Goal: Check status: Check status

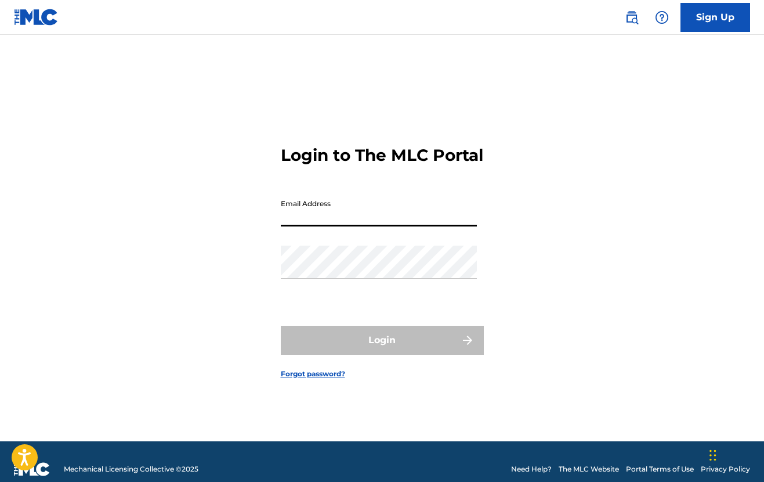
type input "[EMAIL_ADDRESS][DOMAIN_NAME]"
click at [382, 350] on button "Login" at bounding box center [382, 339] width 203 height 29
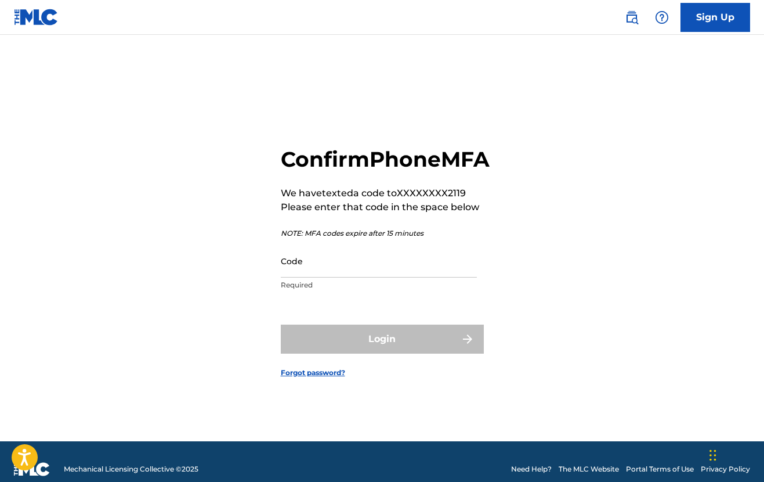
click at [317, 277] on input "Code" at bounding box center [379, 260] width 196 height 33
click at [302, 277] on input "Code" at bounding box center [379, 260] width 196 height 33
click at [245, 275] on div "Confirm Phone MFA We have texted a code to XXXXXXXX2119 Please enter that code …" at bounding box center [382, 252] width 764 height 377
click at [343, 277] on input "Code" at bounding box center [379, 260] width 196 height 33
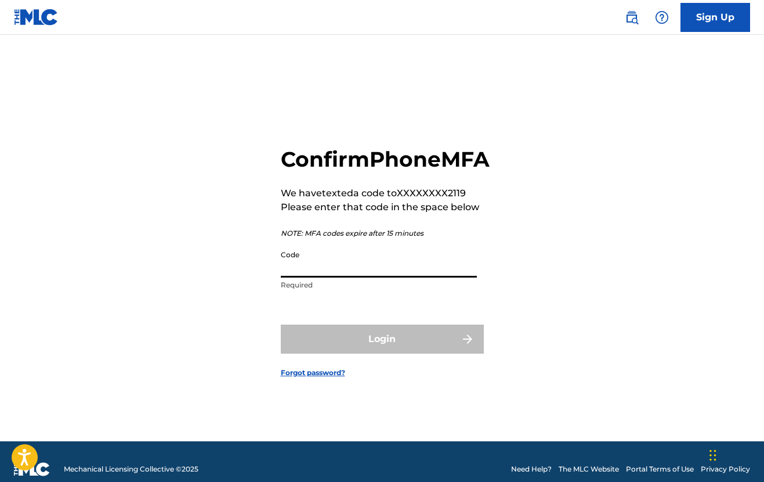
click at [314, 277] on input "Code" at bounding box center [379, 260] width 196 height 33
click at [321, 273] on input "Code" at bounding box center [379, 260] width 196 height 33
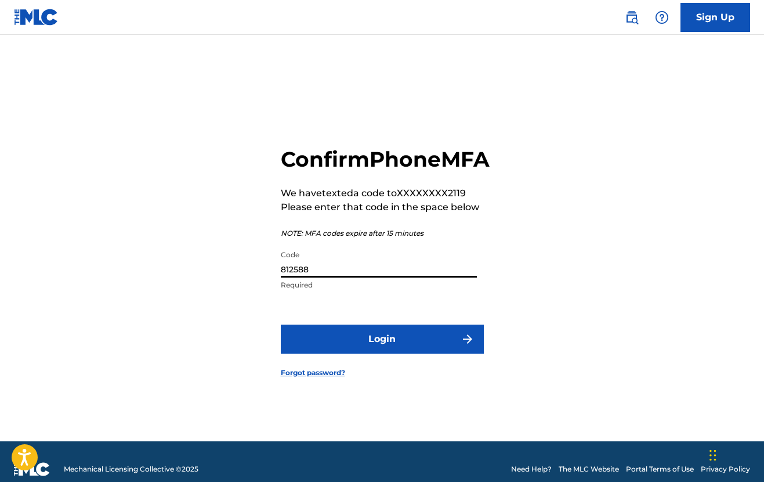
type input "812588"
click at [375, 347] on button "Login" at bounding box center [382, 338] width 203 height 29
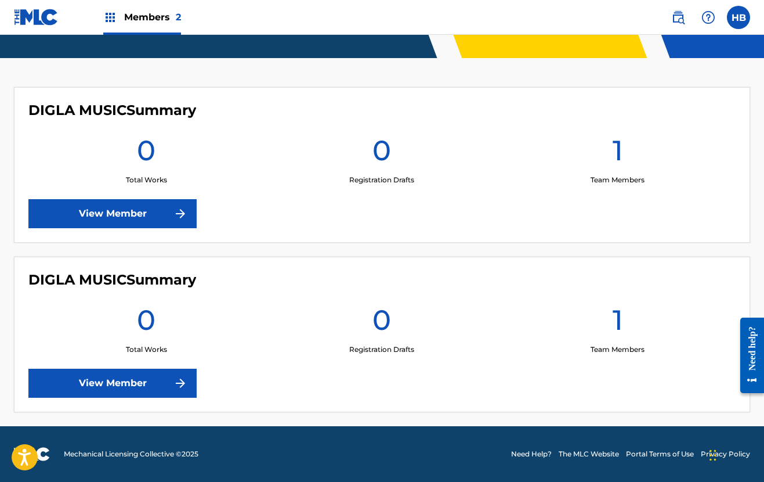
scroll to position [281, 0]
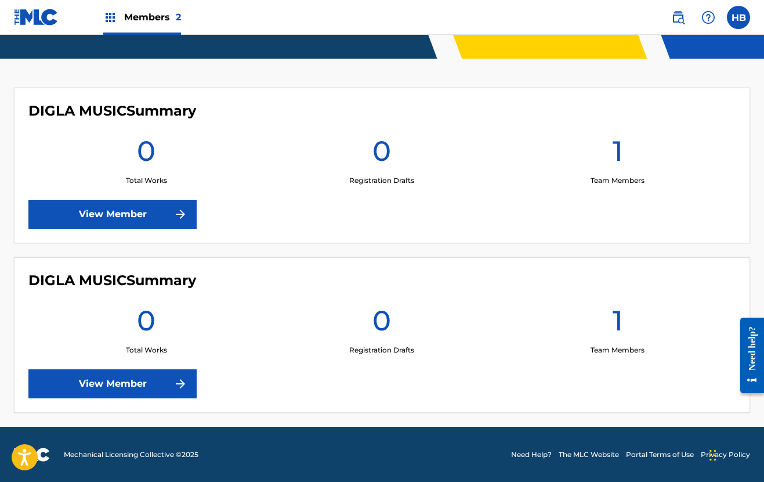
click at [114, 210] on link "View Member" at bounding box center [112, 214] width 168 height 29
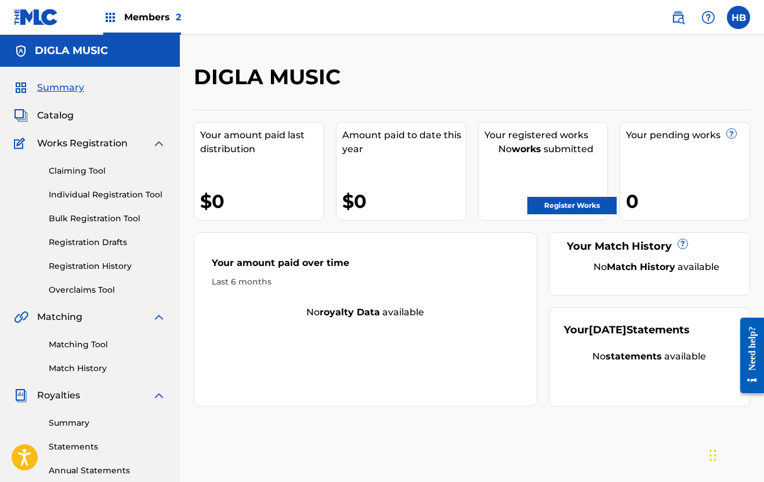
click at [86, 268] on link "Registration History" at bounding box center [107, 266] width 117 height 12
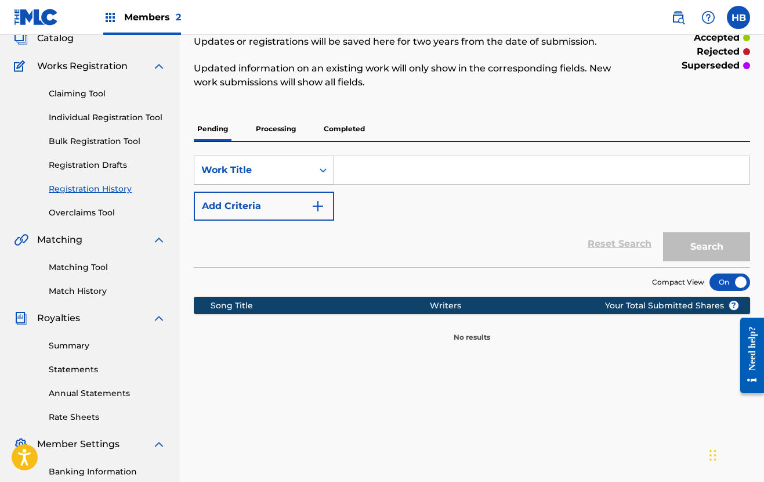
scroll to position [66, 0]
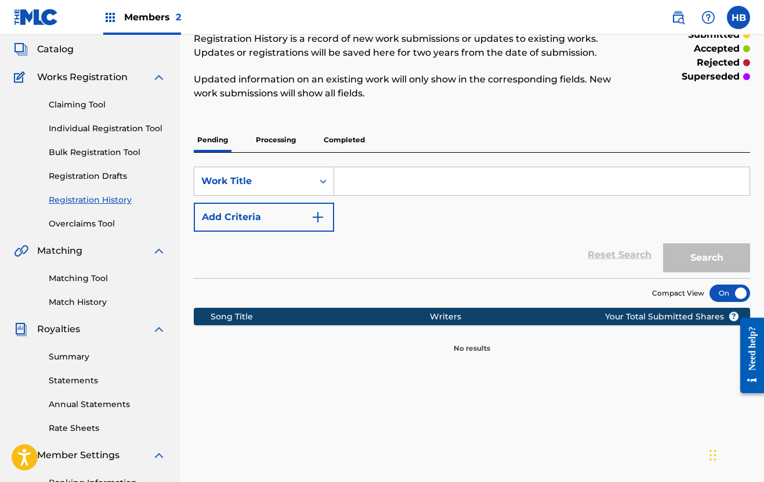
click at [275, 140] on p "Processing" at bounding box center [275, 140] width 47 height 24
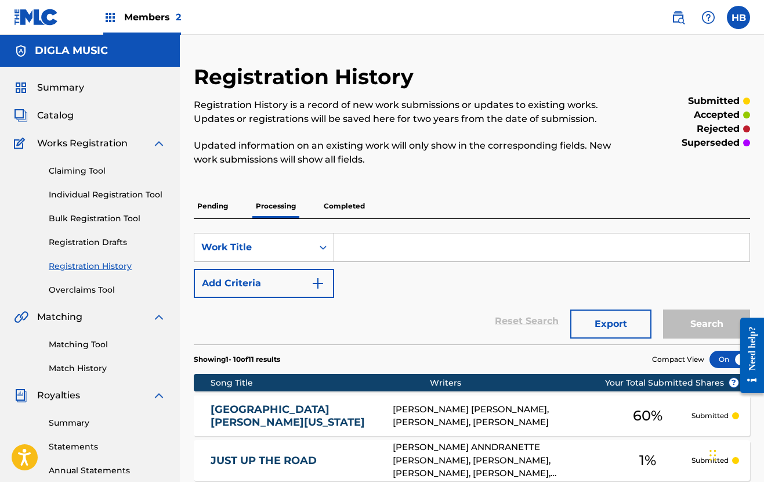
click at [338, 206] on p "Completed" at bounding box center [344, 206] width 48 height 24
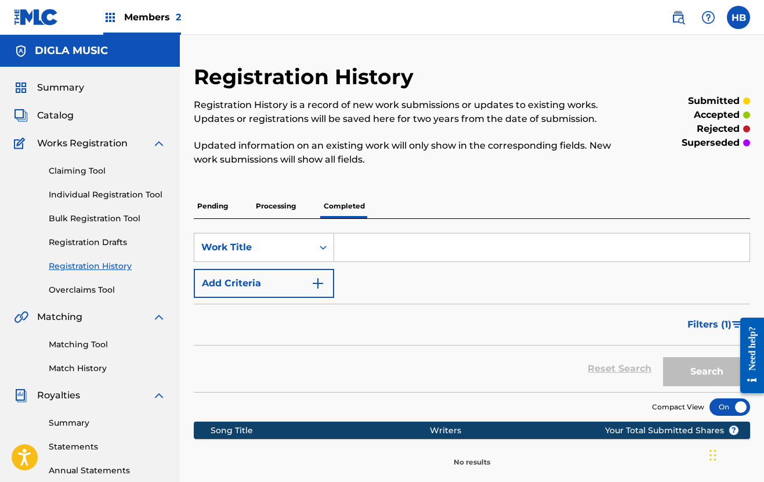
click at [160, 16] on span "Members 2" at bounding box center [152, 16] width 57 height 13
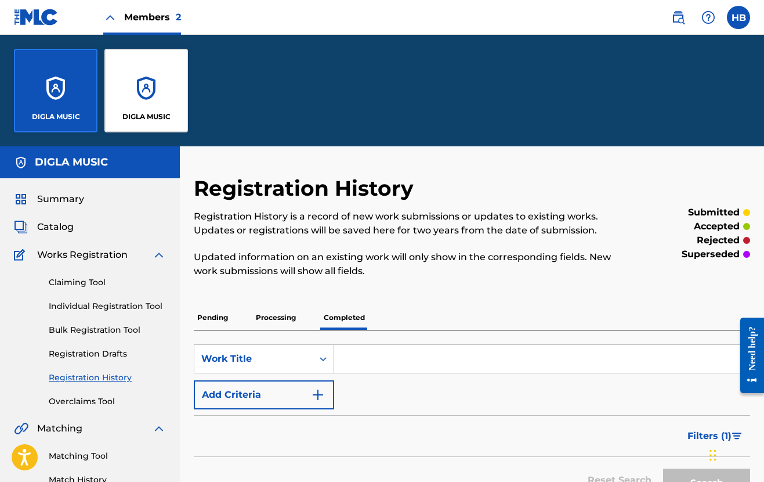
click at [267, 316] on p "Processing" at bounding box center [275, 317] width 47 height 24
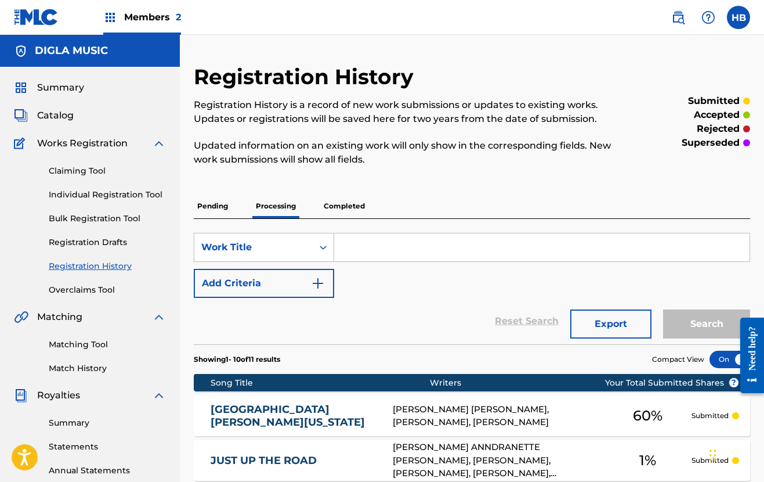
click at [138, 16] on span "Members 2" at bounding box center [152, 16] width 57 height 13
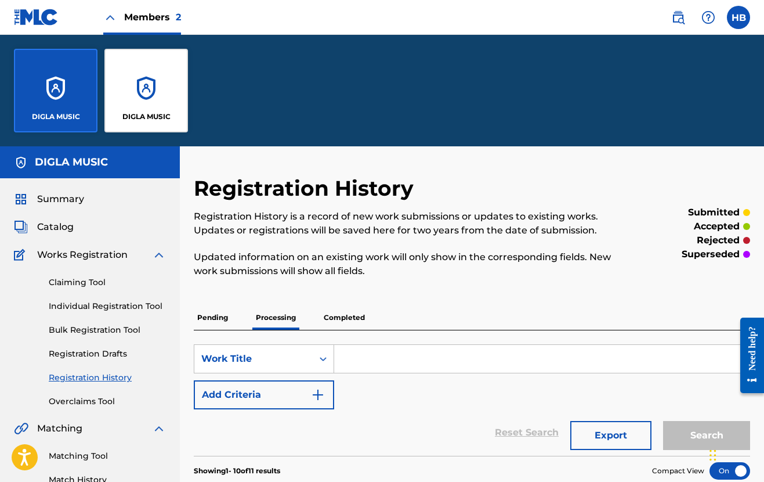
click at [140, 100] on div "DIGLA MUSIC" at bounding box center [146, 91] width 84 height 84
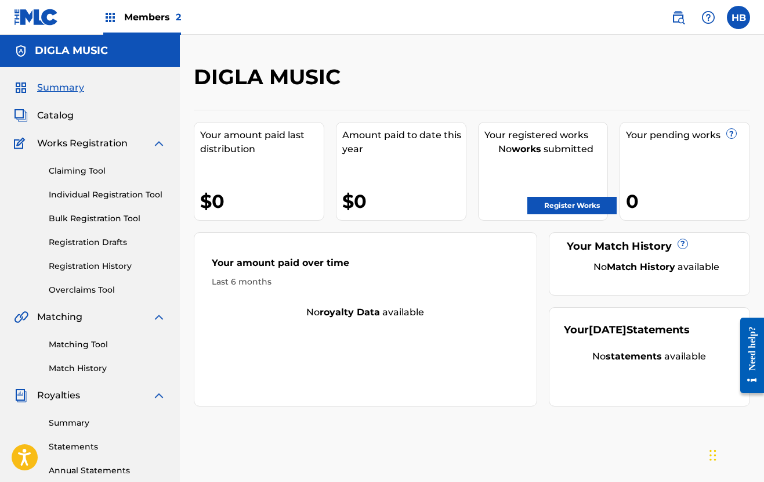
click at [67, 264] on link "Registration History" at bounding box center [107, 266] width 117 height 12
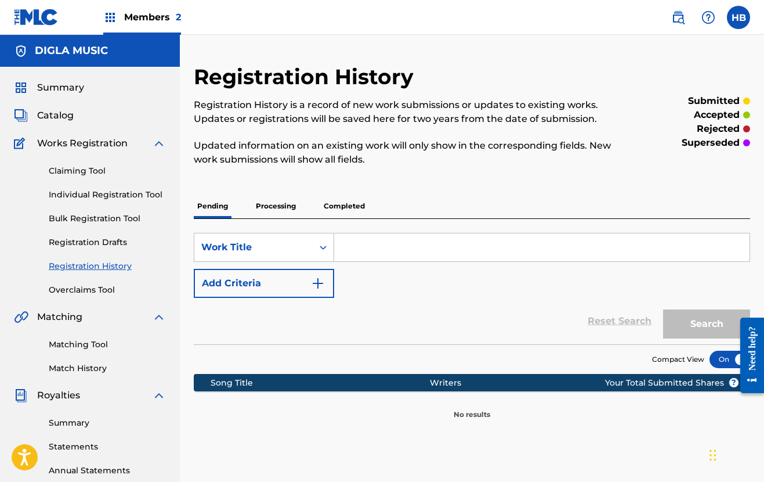
click at [266, 204] on p "Processing" at bounding box center [275, 206] width 47 height 24
click at [365, 207] on p "Completed" at bounding box center [344, 206] width 48 height 24
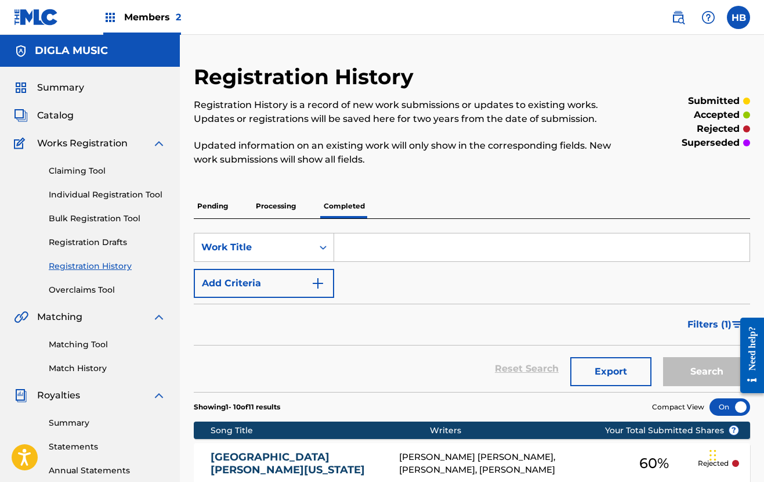
click at [734, 21] on label at bounding box center [738, 17] width 23 height 23
click at [739, 17] on input "HB [PERSON_NAME] [EMAIL_ADDRESS][DOMAIN_NAME] Notification Preferences Profile …" at bounding box center [739, 17] width 0 height 0
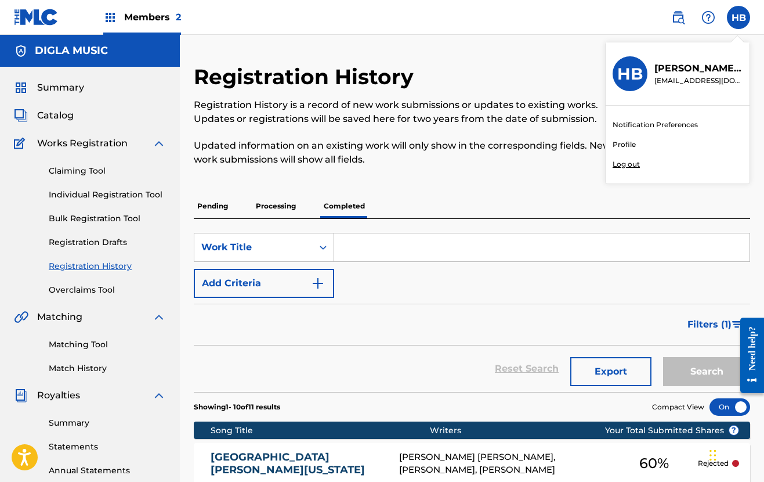
click at [631, 165] on p "Log out" at bounding box center [626, 164] width 27 height 10
click at [739, 17] on input "HB [PERSON_NAME] [EMAIL_ADDRESS][DOMAIN_NAME] Notification Preferences Profile …" at bounding box center [739, 17] width 0 height 0
